Goal: Task Accomplishment & Management: Manage account settings

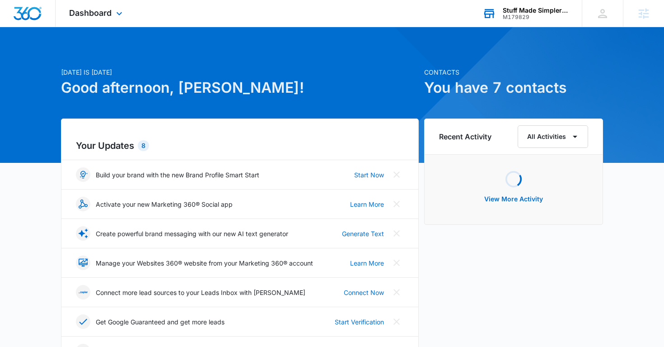
click at [527, 25] on div "Stuff Made Simpler, LLC M179829 Your Accounts View All" at bounding box center [525, 13] width 113 height 27
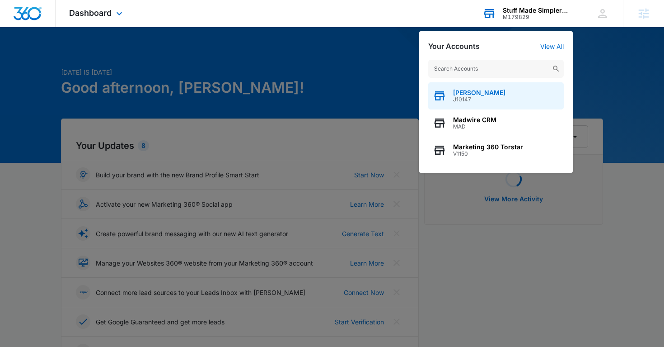
click at [474, 90] on span "[PERSON_NAME]" at bounding box center [479, 92] width 52 height 7
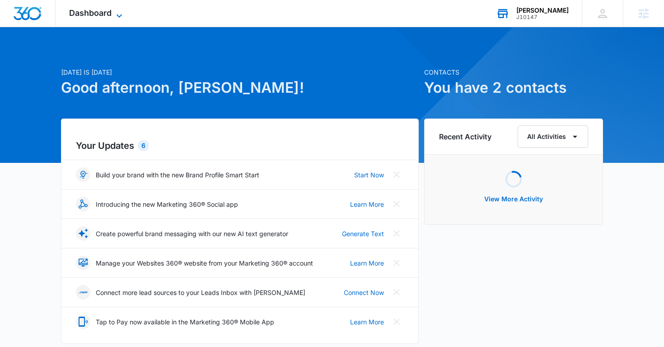
click at [122, 15] on icon at bounding box center [119, 15] width 11 height 11
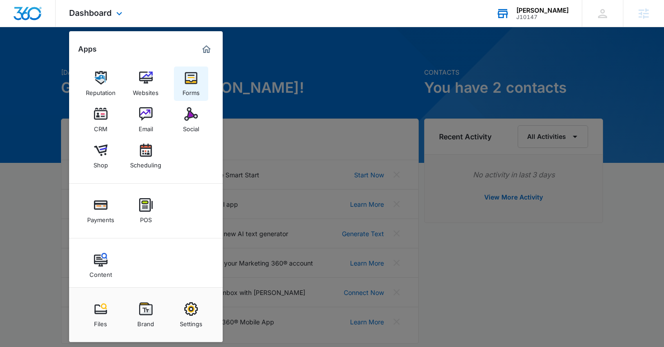
click at [189, 90] on div "Forms" at bounding box center [191, 91] width 17 height 12
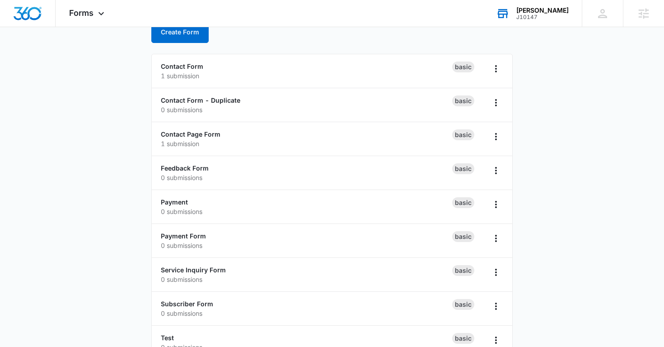
scroll to position [53, 0]
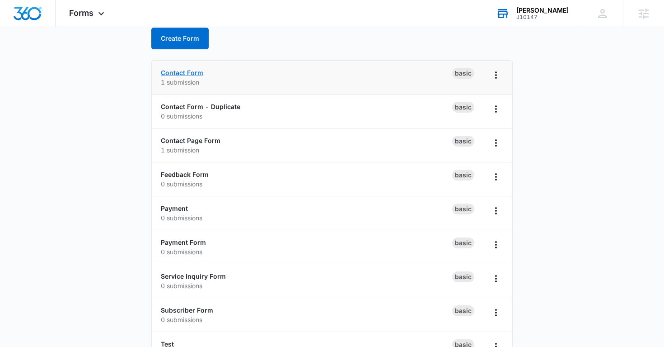
click at [194, 75] on link "Contact Form" at bounding box center [182, 73] width 42 height 8
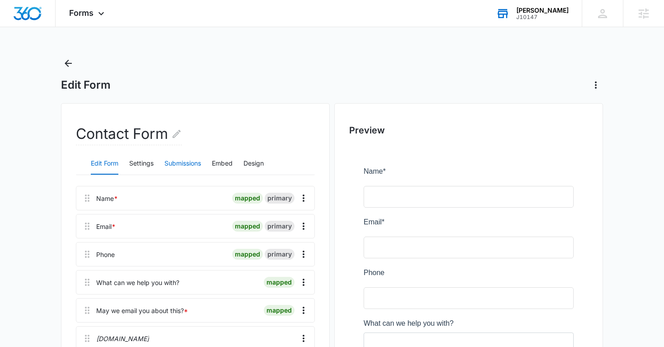
click at [185, 162] on button "Submissions" at bounding box center [182, 164] width 37 height 22
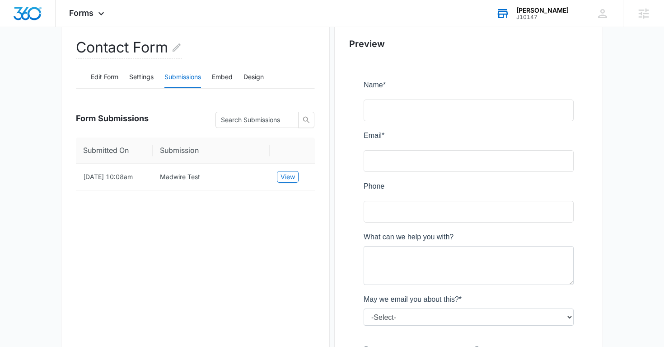
scroll to position [87, 0]
click at [140, 78] on button "Settings" at bounding box center [141, 77] width 24 height 22
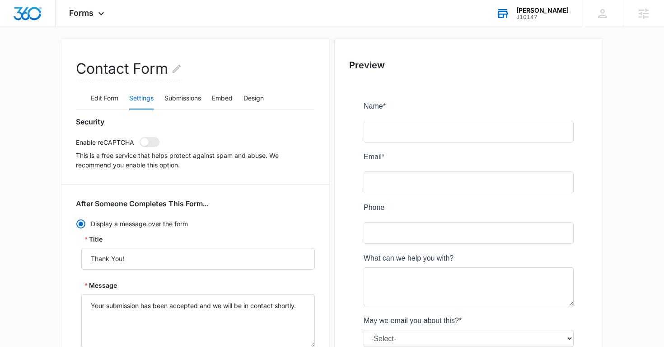
scroll to position [0, 0]
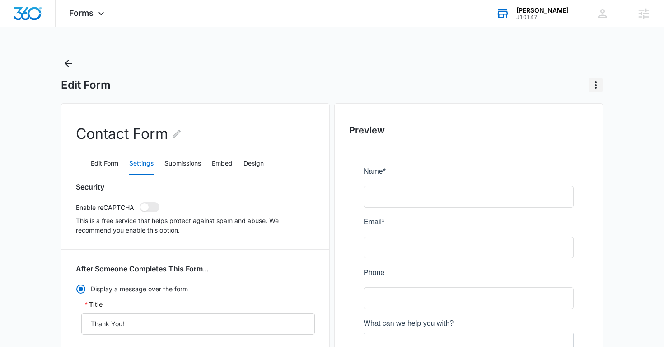
click at [593, 83] on icon "Actions" at bounding box center [596, 85] width 11 height 11
click at [503, 78] on div "Edit Form Delete Form" at bounding box center [332, 85] width 542 height 14
click at [110, 163] on button "Edit Form" at bounding box center [105, 164] width 28 height 22
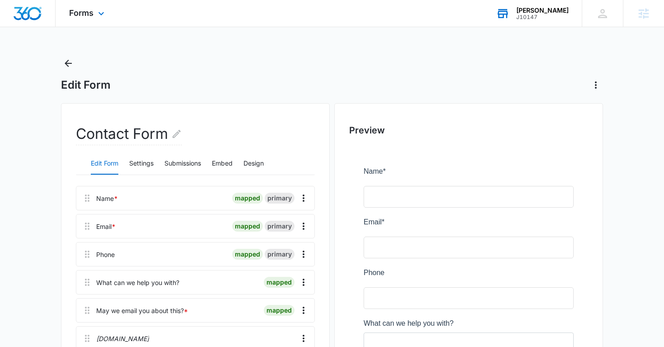
click at [101, 20] on div "Forms Apps Reputation Websites Forms CRM Email Social Shop Scheduling Payments …" at bounding box center [88, 13] width 65 height 27
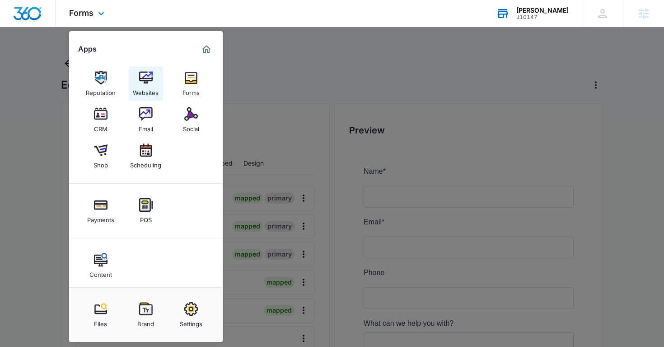
click at [146, 78] on img at bounding box center [146, 78] width 14 height 14
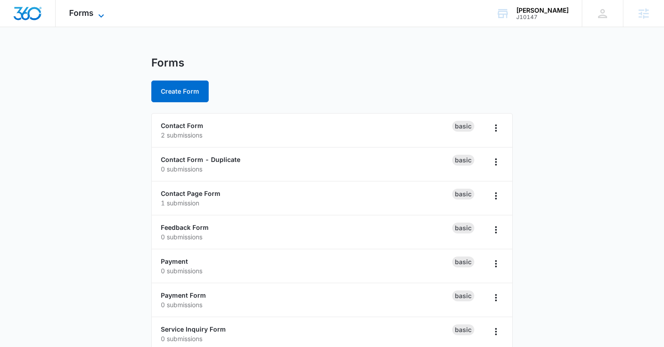
click at [91, 16] on span "Forms" at bounding box center [81, 12] width 24 height 9
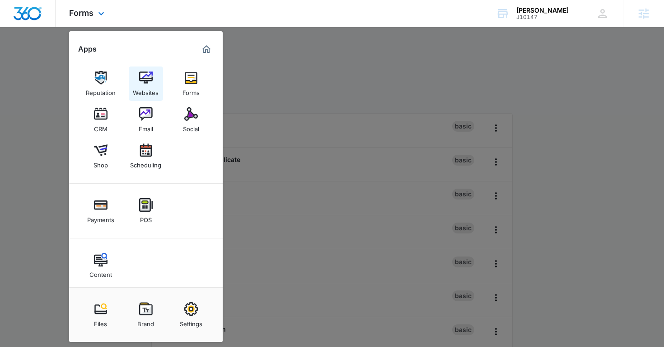
click at [145, 75] on img at bounding box center [146, 78] width 14 height 14
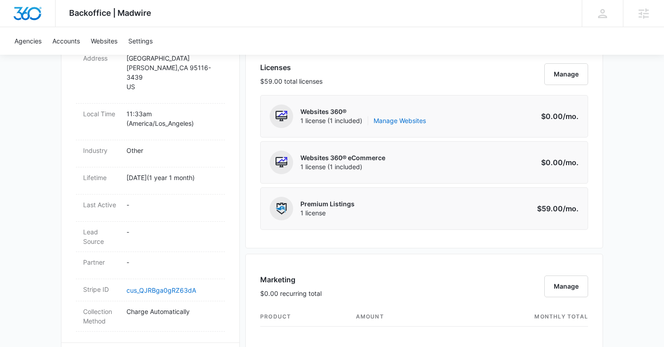
scroll to position [376, 0]
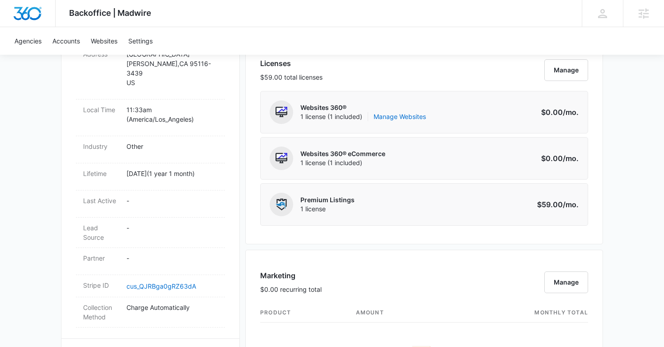
click at [395, 122] on div "Websites 360® 1 license (1 included) Manage Websites" at bounding box center [363, 111] width 126 height 23
click at [406, 118] on link "Manage Websites" at bounding box center [400, 116] width 52 height 9
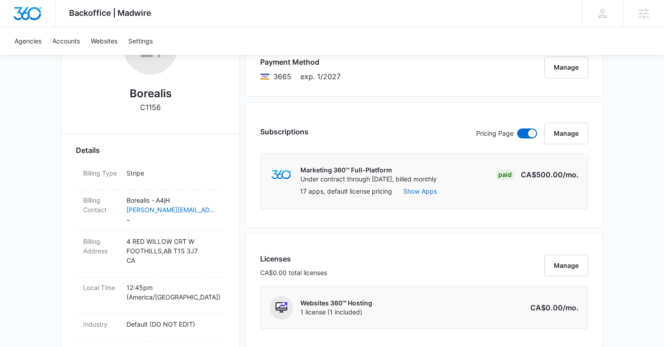
scroll to position [183, 0]
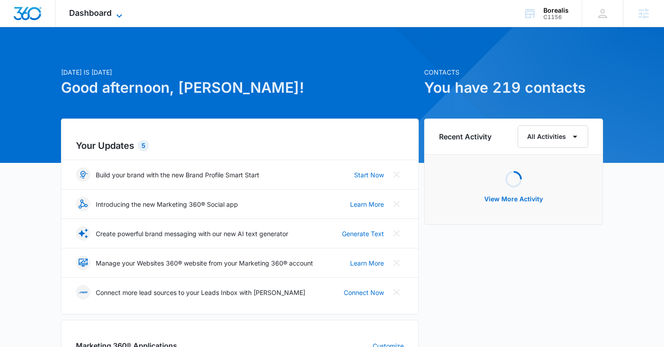
click at [118, 12] on icon at bounding box center [119, 15] width 11 height 11
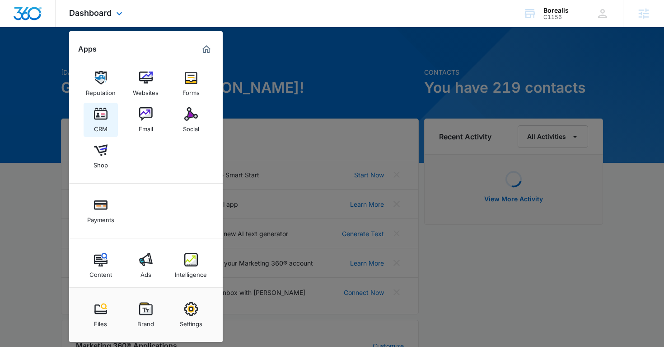
click at [104, 122] on div "CRM" at bounding box center [101, 127] width 14 height 12
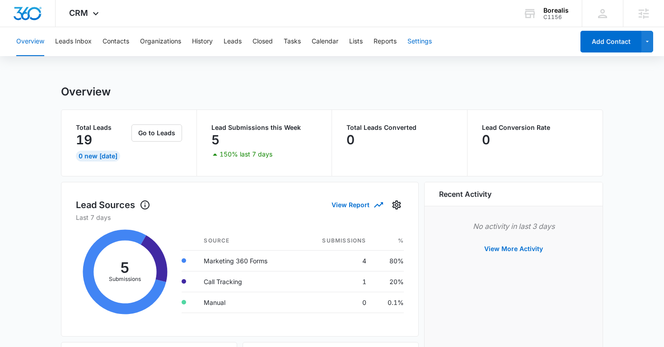
click at [424, 40] on button "Settings" at bounding box center [420, 41] width 24 height 29
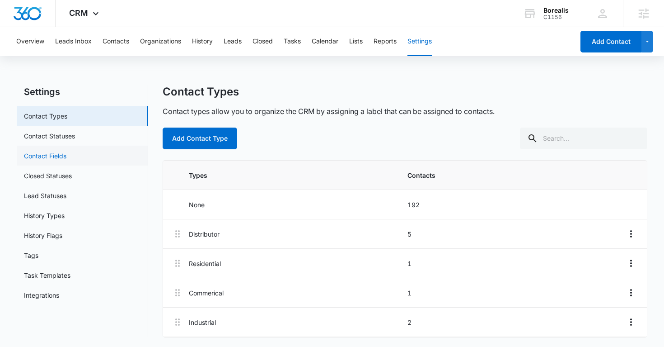
click at [53, 157] on link "Contact Fields" at bounding box center [45, 155] width 42 height 9
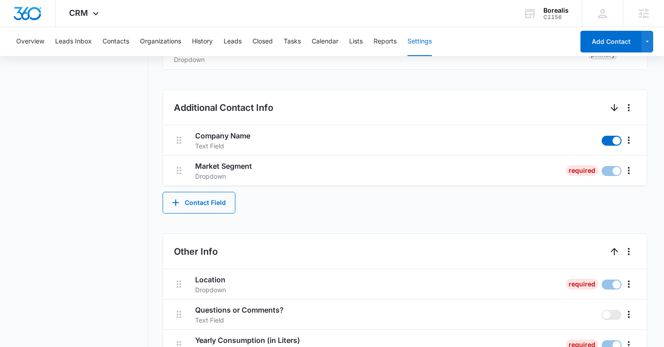
scroll to position [420, 0]
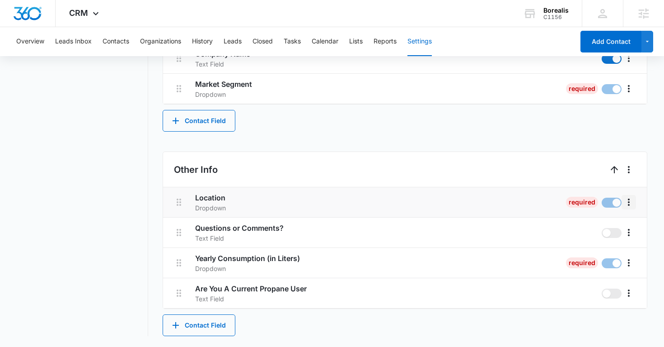
click at [627, 202] on icon "More" at bounding box center [629, 202] width 11 height 11
click at [607, 226] on div "Edit" at bounding box center [605, 227] width 19 height 6
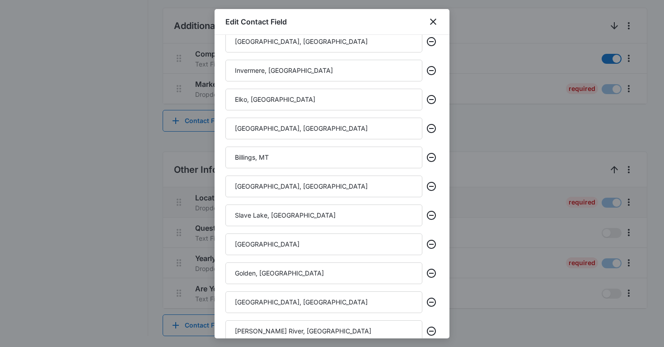
scroll to position [371, 0]
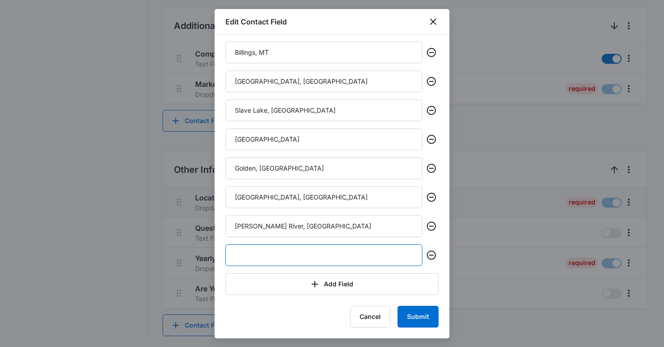
click at [342, 258] on input "text" at bounding box center [323, 255] width 197 height 22
type input "Test"
click at [424, 321] on button "Submit" at bounding box center [418, 316] width 41 height 22
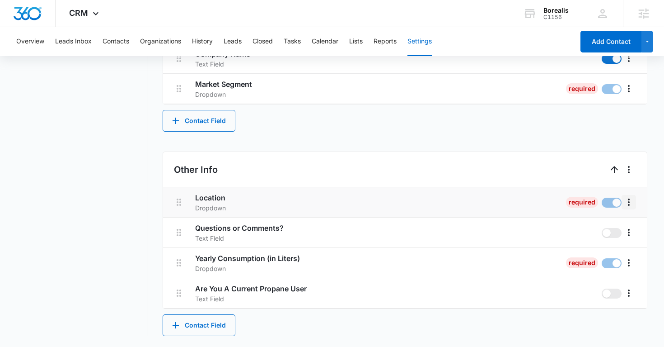
click at [629, 198] on icon "More" at bounding box center [629, 202] width 11 height 11
click at [601, 241] on div "Delete" at bounding box center [605, 241] width 19 height 6
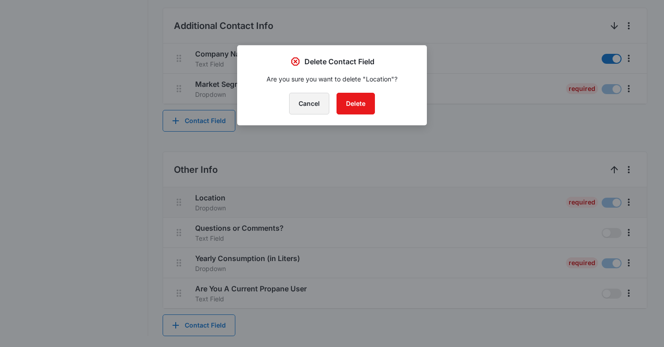
click at [316, 103] on button "Cancel" at bounding box center [309, 104] width 40 height 22
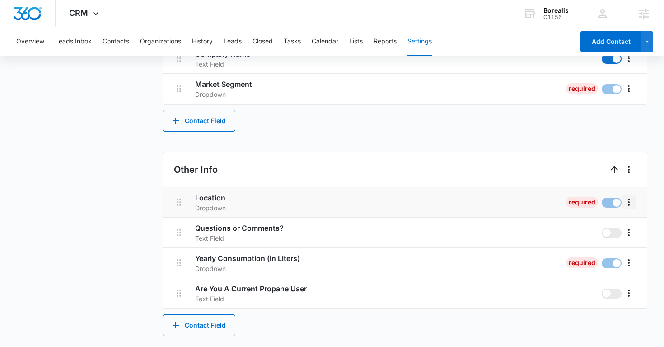
click at [630, 202] on icon "More" at bounding box center [629, 202] width 11 height 11
click at [604, 229] on div "Edit" at bounding box center [605, 227] width 19 height 6
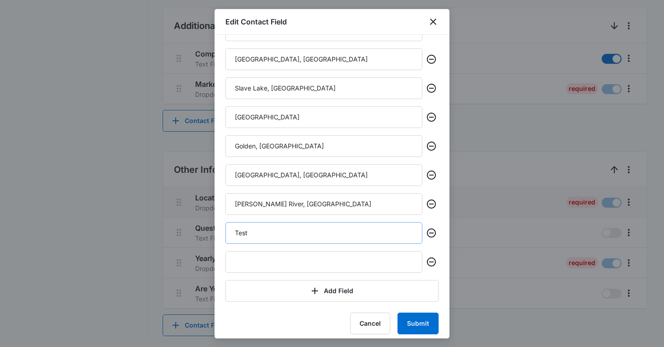
scroll to position [400, 0]
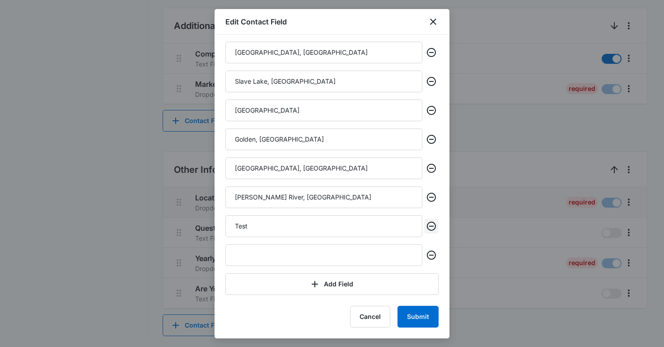
click at [431, 227] on icon "Remove" at bounding box center [431, 226] width 11 height 11
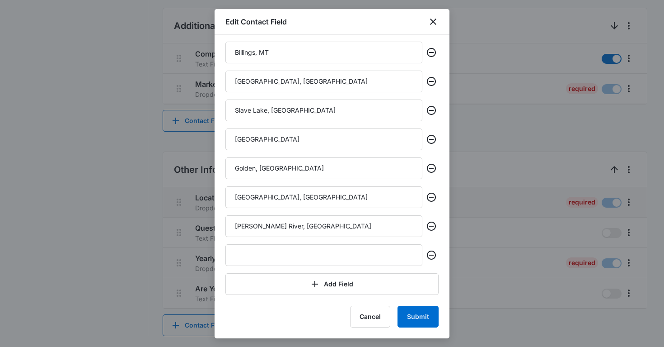
scroll to position [371, 0]
click at [413, 316] on button "Submit" at bounding box center [418, 316] width 41 height 22
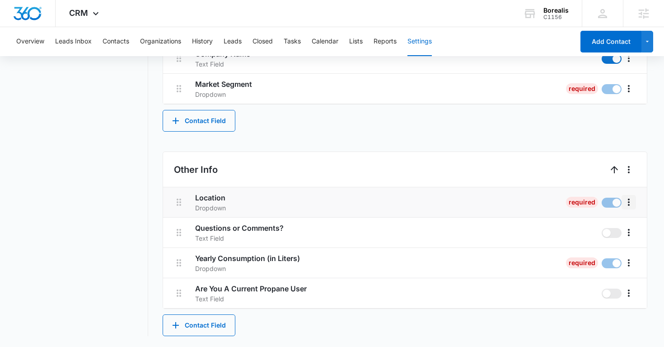
click at [629, 202] on icon "More" at bounding box center [629, 201] width 2 height 7
click at [603, 226] on div "Edit" at bounding box center [605, 227] width 19 height 6
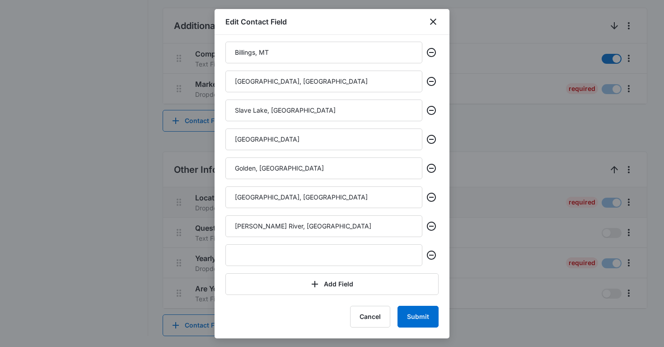
scroll to position [356, 0]
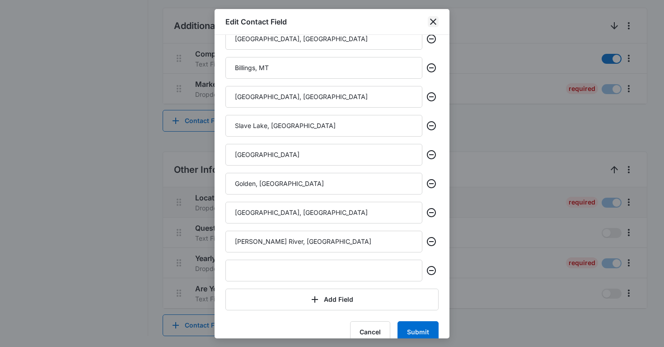
click at [434, 24] on icon "close" at bounding box center [433, 21] width 11 height 11
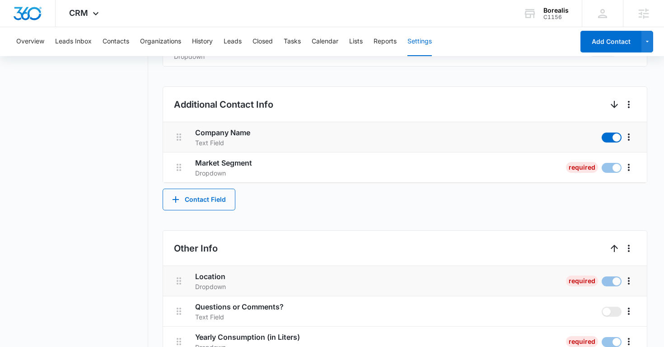
scroll to position [0, 0]
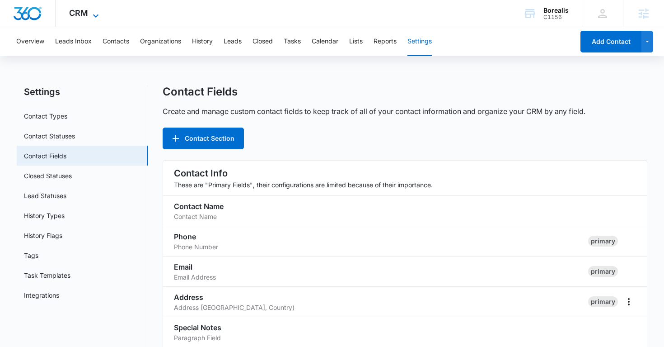
click at [97, 14] on icon at bounding box center [95, 15] width 11 height 11
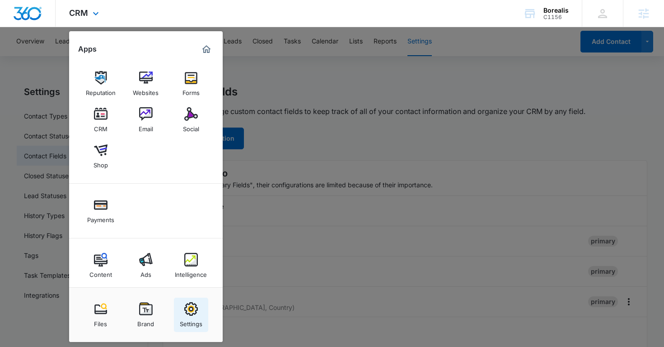
click at [190, 305] on img at bounding box center [191, 309] width 14 height 14
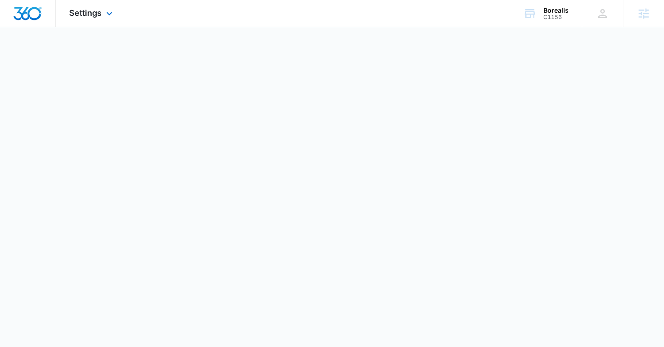
select select "US"
select select "America/[GEOGRAPHIC_DATA]"
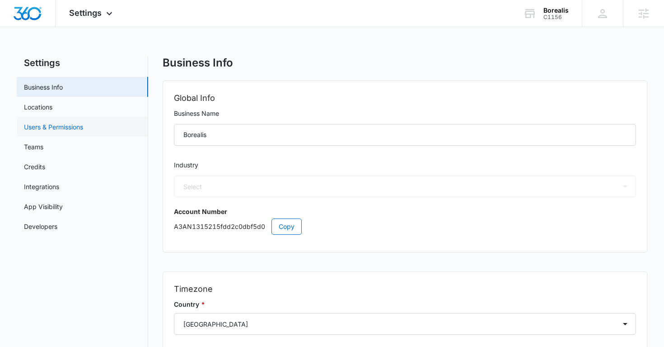
select select "33"
click at [60, 128] on link "Users & Permissions" at bounding box center [53, 126] width 59 height 9
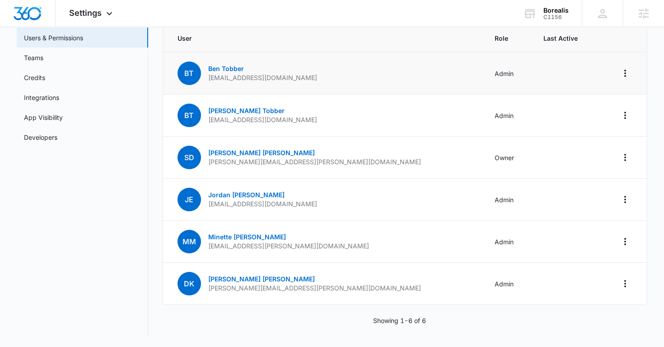
scroll to position [82, 0]
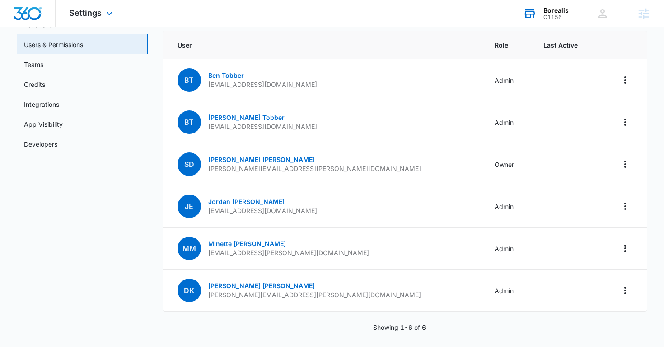
click at [554, 17] on div "C1156" at bounding box center [556, 17] width 25 height 6
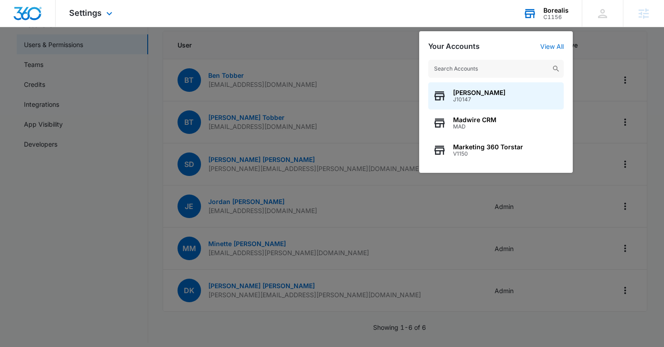
click at [469, 73] on input "text" at bounding box center [496, 69] width 136 height 18
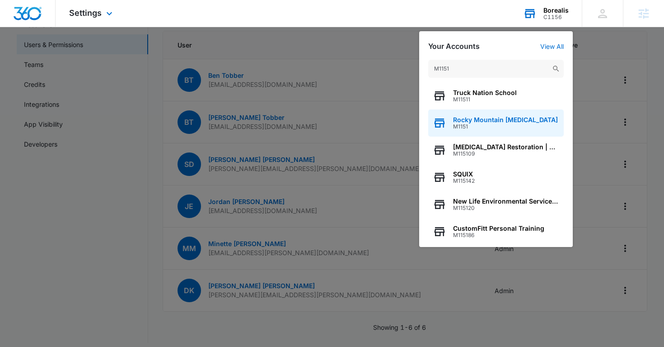
type input "M1151"
click at [489, 122] on span "Rocky Mountain [MEDICAL_DATA]" at bounding box center [505, 119] width 105 height 7
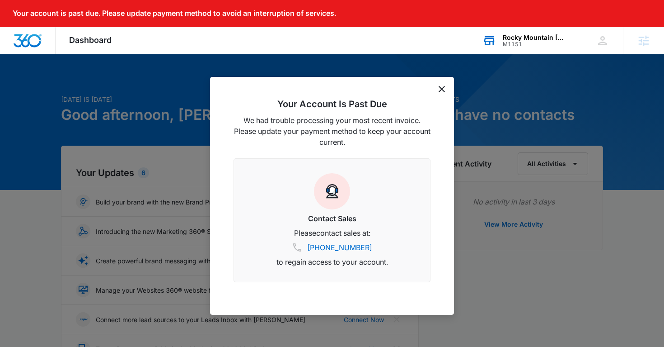
click at [440, 90] on icon "dismiss this dialog" at bounding box center [442, 89] width 6 height 6
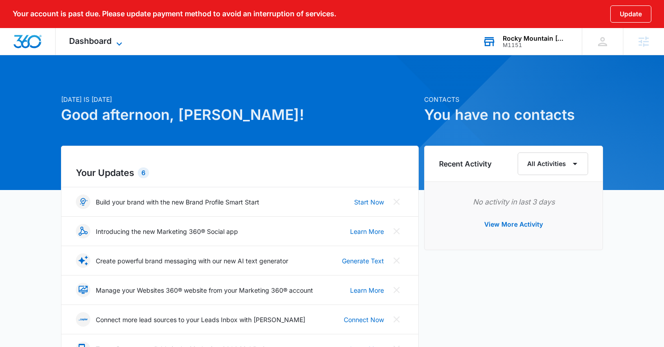
click at [85, 40] on span "Dashboard" at bounding box center [90, 40] width 42 height 9
click at [102, 43] on span "Dashboard" at bounding box center [90, 40] width 42 height 9
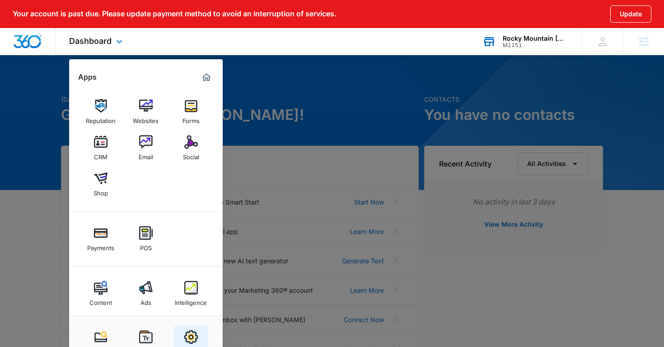
click at [189, 333] on img at bounding box center [191, 337] width 14 height 14
select select "33"
select select "US"
select select "America/[GEOGRAPHIC_DATA]"
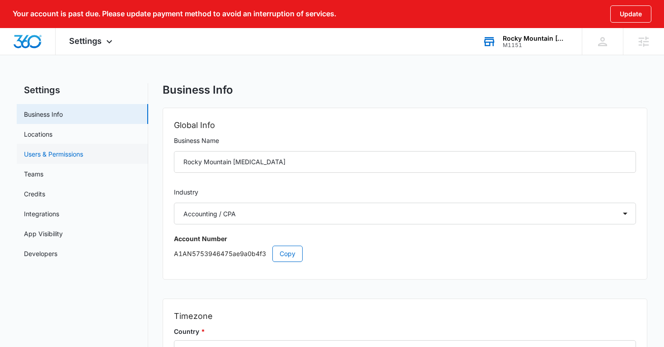
click at [81, 149] on link "Users & Permissions" at bounding box center [53, 153] width 59 height 9
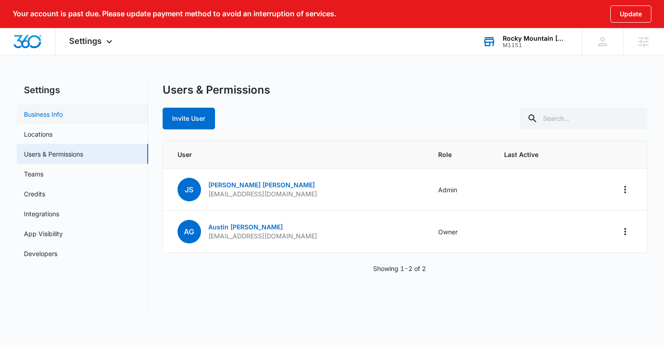
click at [63, 113] on link "Business Info" at bounding box center [43, 113] width 39 height 9
select select "33"
select select "US"
select select "America/[GEOGRAPHIC_DATA]"
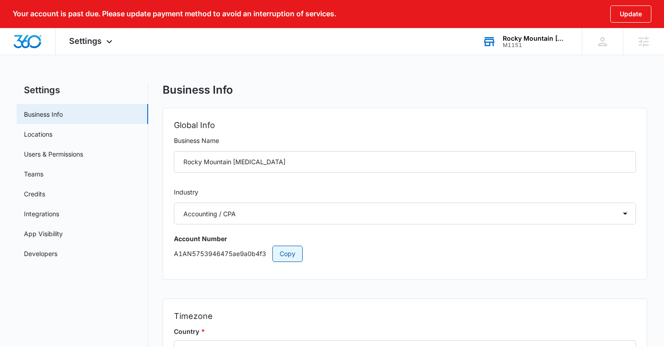
click at [288, 254] on span "Copy" at bounding box center [288, 254] width 16 height 10
click at [83, 156] on link "Users & Permissions" at bounding box center [53, 153] width 59 height 9
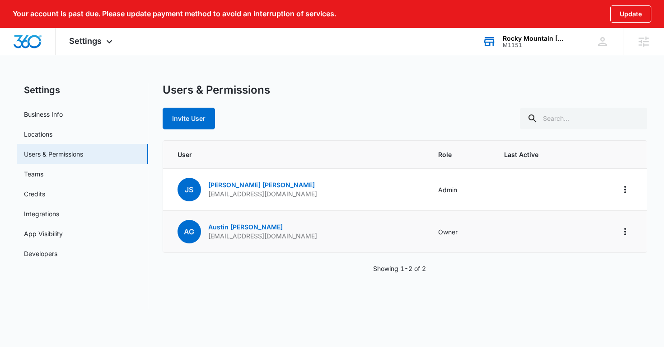
click at [249, 235] on p "[EMAIL_ADDRESS][DOMAIN_NAME]" at bounding box center [262, 235] width 109 height 9
copy p "[EMAIL_ADDRESS][DOMAIN_NAME]"
click at [340, 136] on div "Users & Permissions Invite User User Role Last Active JS [PERSON_NAME] [EMAIL_A…" at bounding box center [405, 195] width 485 height 225
